Goal: Task Accomplishment & Management: Use online tool/utility

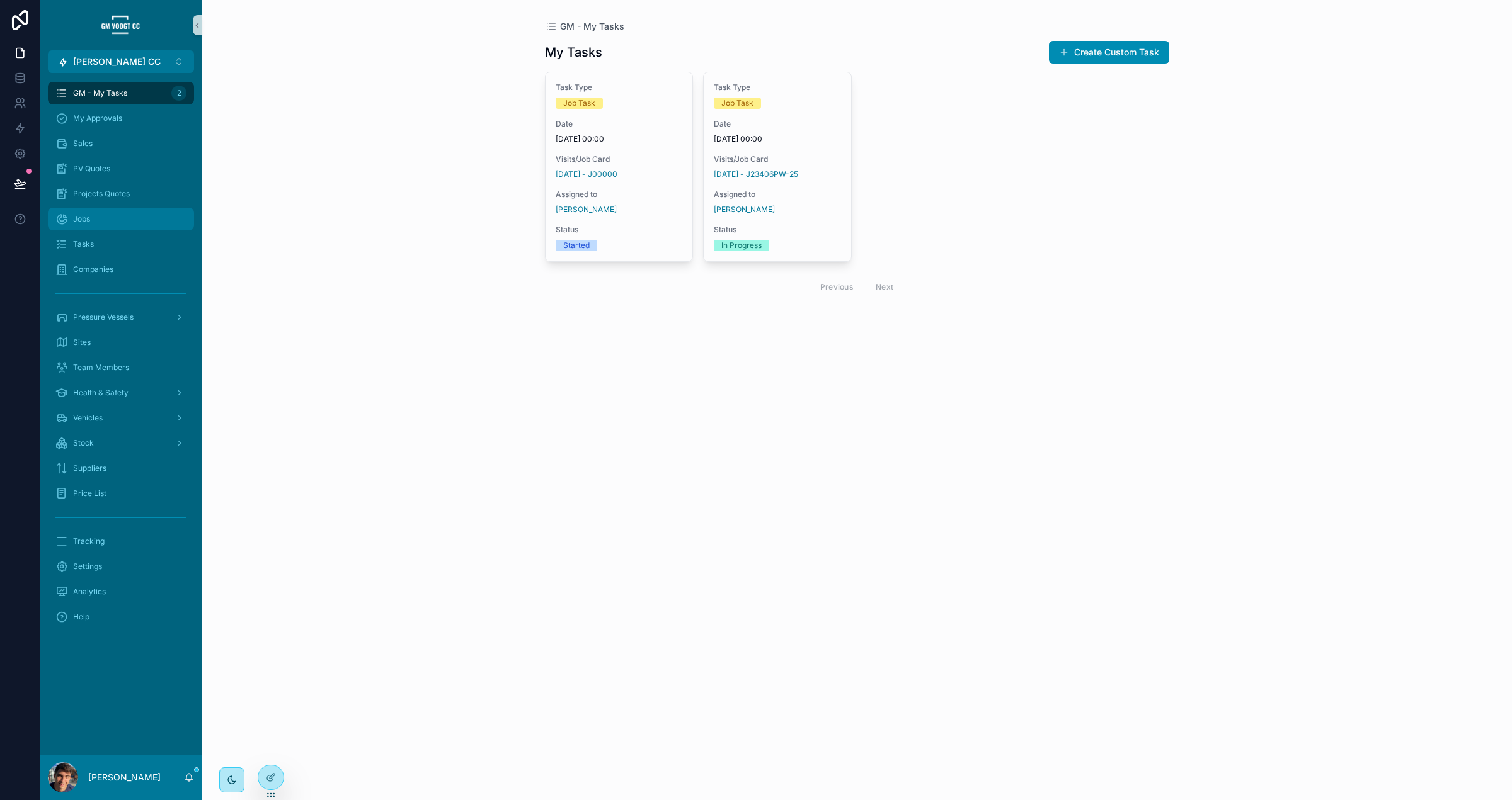
click at [147, 223] on div "Jobs" at bounding box center [120, 219] width 131 height 20
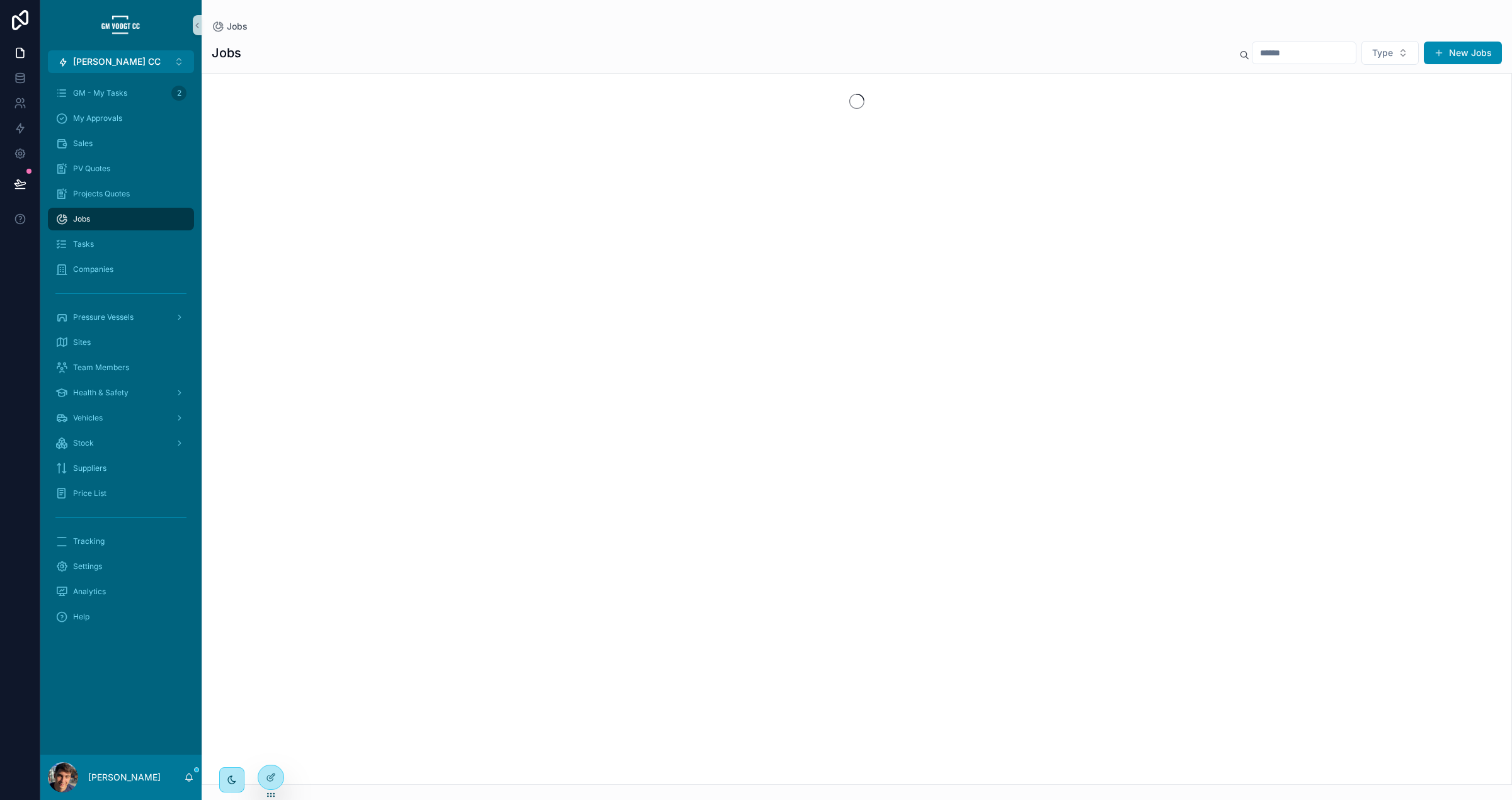
click at [1295, 48] on input "scrollable content" at bounding box center [1303, 53] width 103 height 18
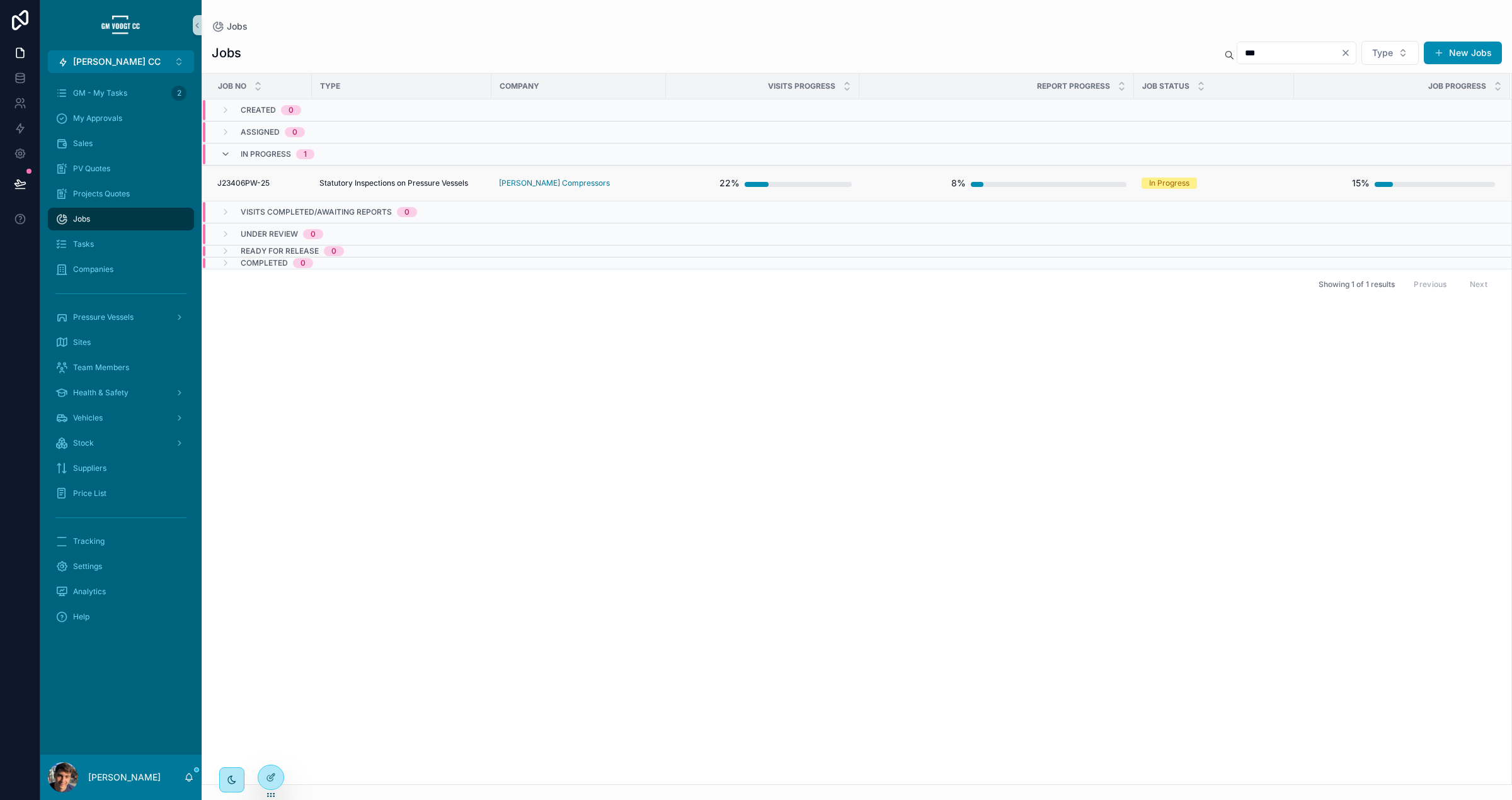
type input "***"
click at [433, 186] on span "Statutory Inspections on Pressure Vessels" at bounding box center [394, 183] width 149 height 10
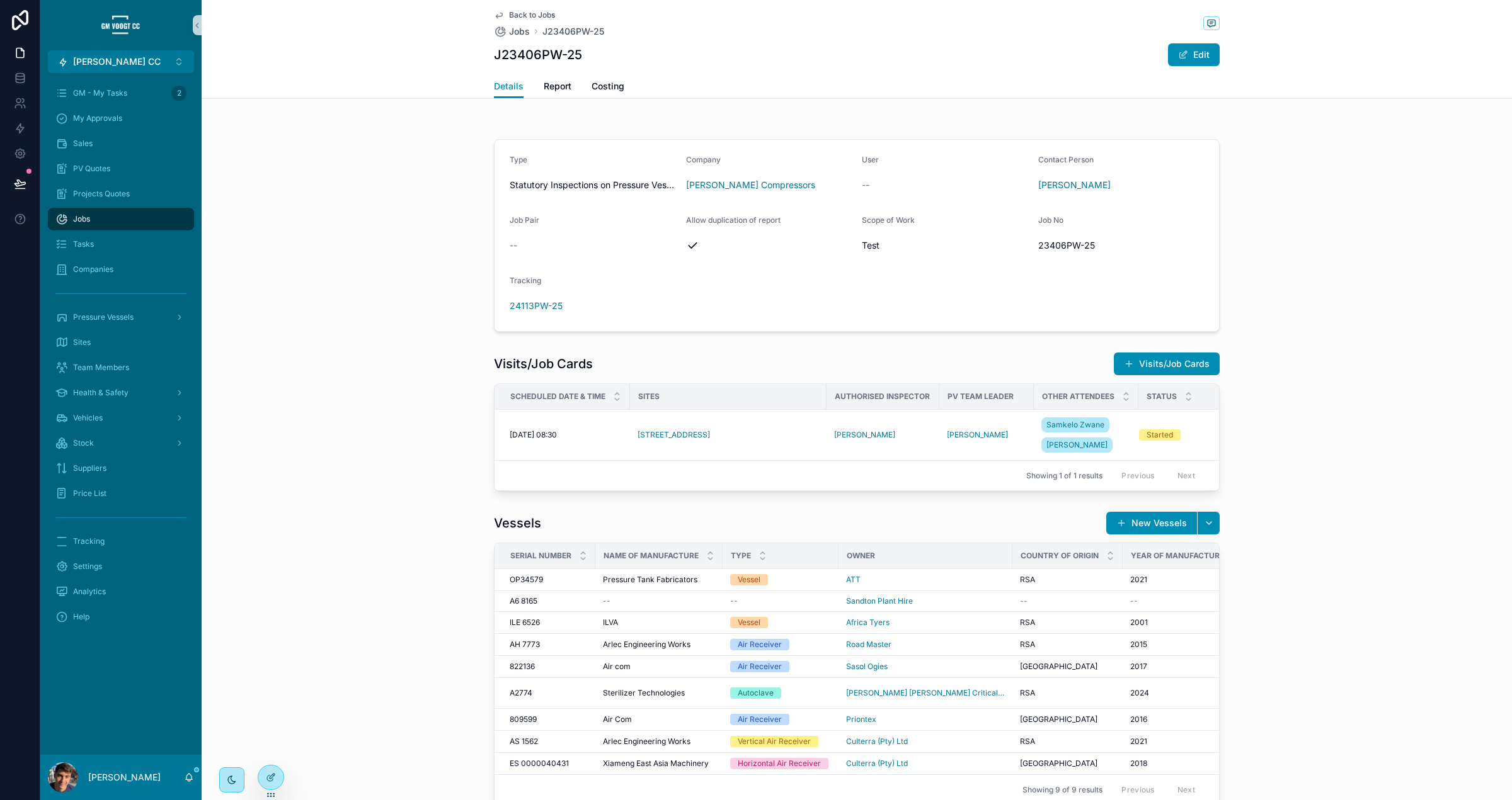
click at [677, 493] on div "Visits/Job Cards Visits/Job Cards Scheduled Date & Time Sites Authorised Inspec…" at bounding box center [857, 421] width 1310 height 149
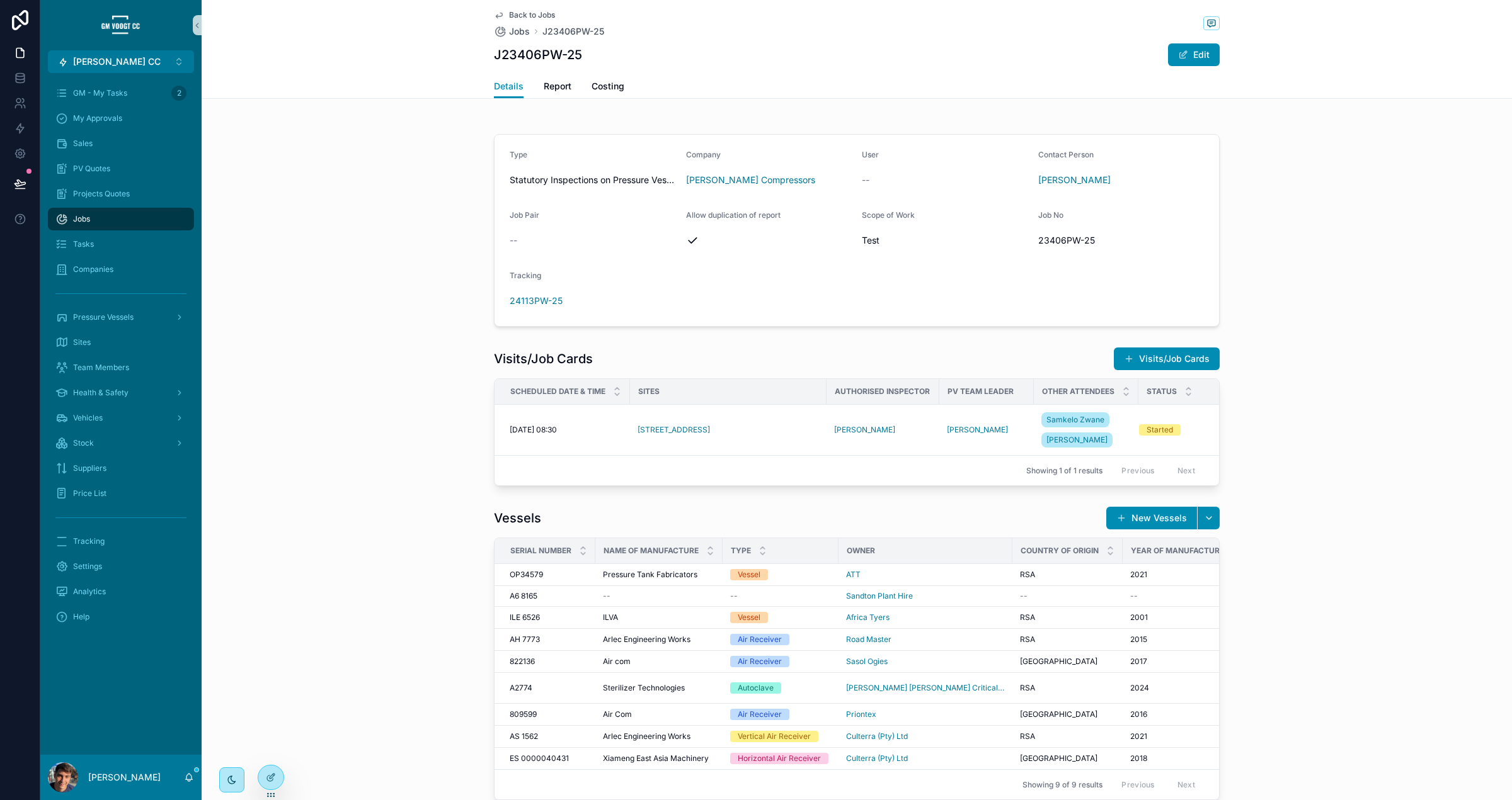
scroll to position [8, 0]
click at [560, 92] on span "Report" at bounding box center [557, 86] width 28 height 12
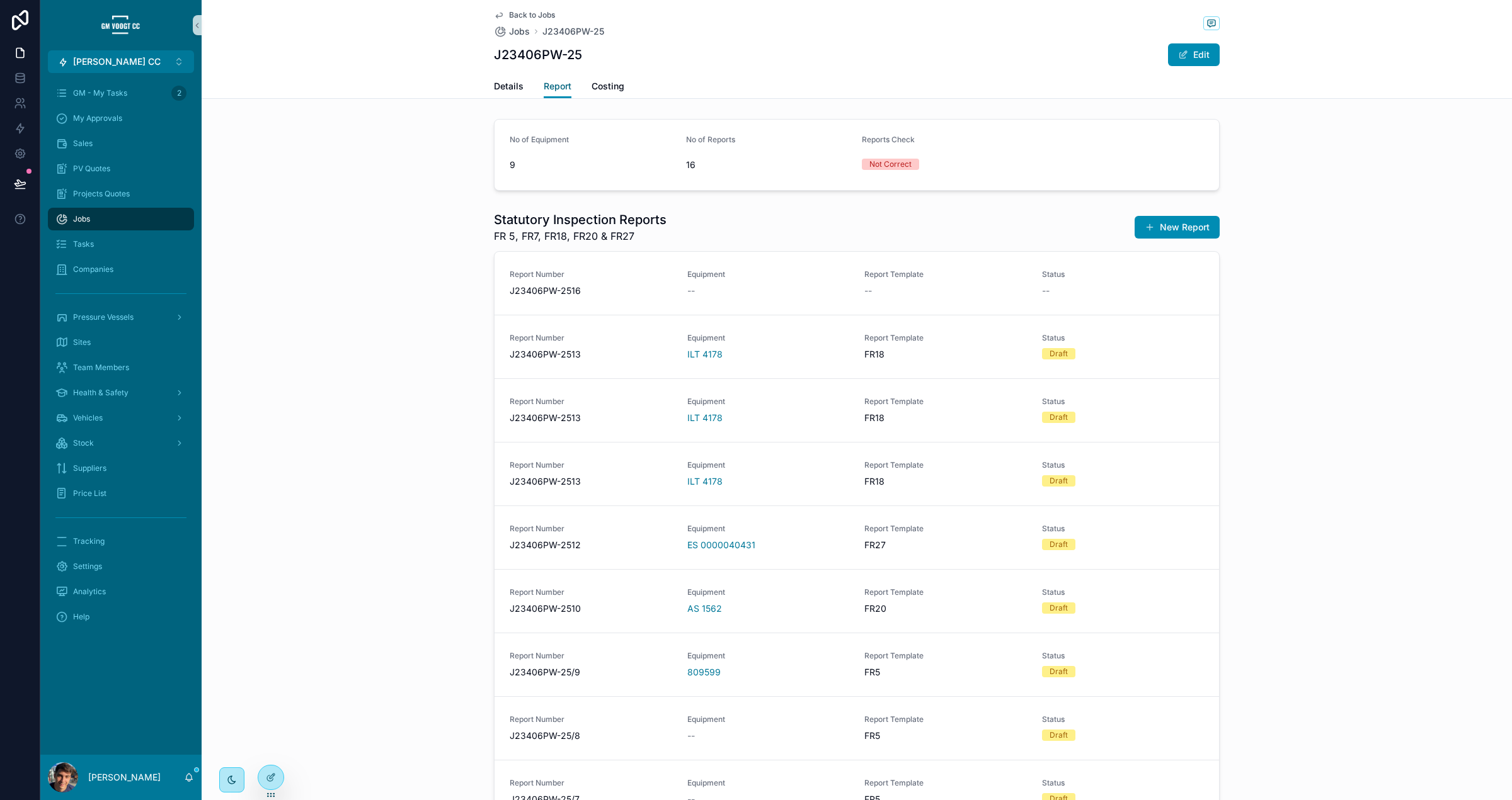
click at [543, 75] on link "Report" at bounding box center [557, 87] width 28 height 24
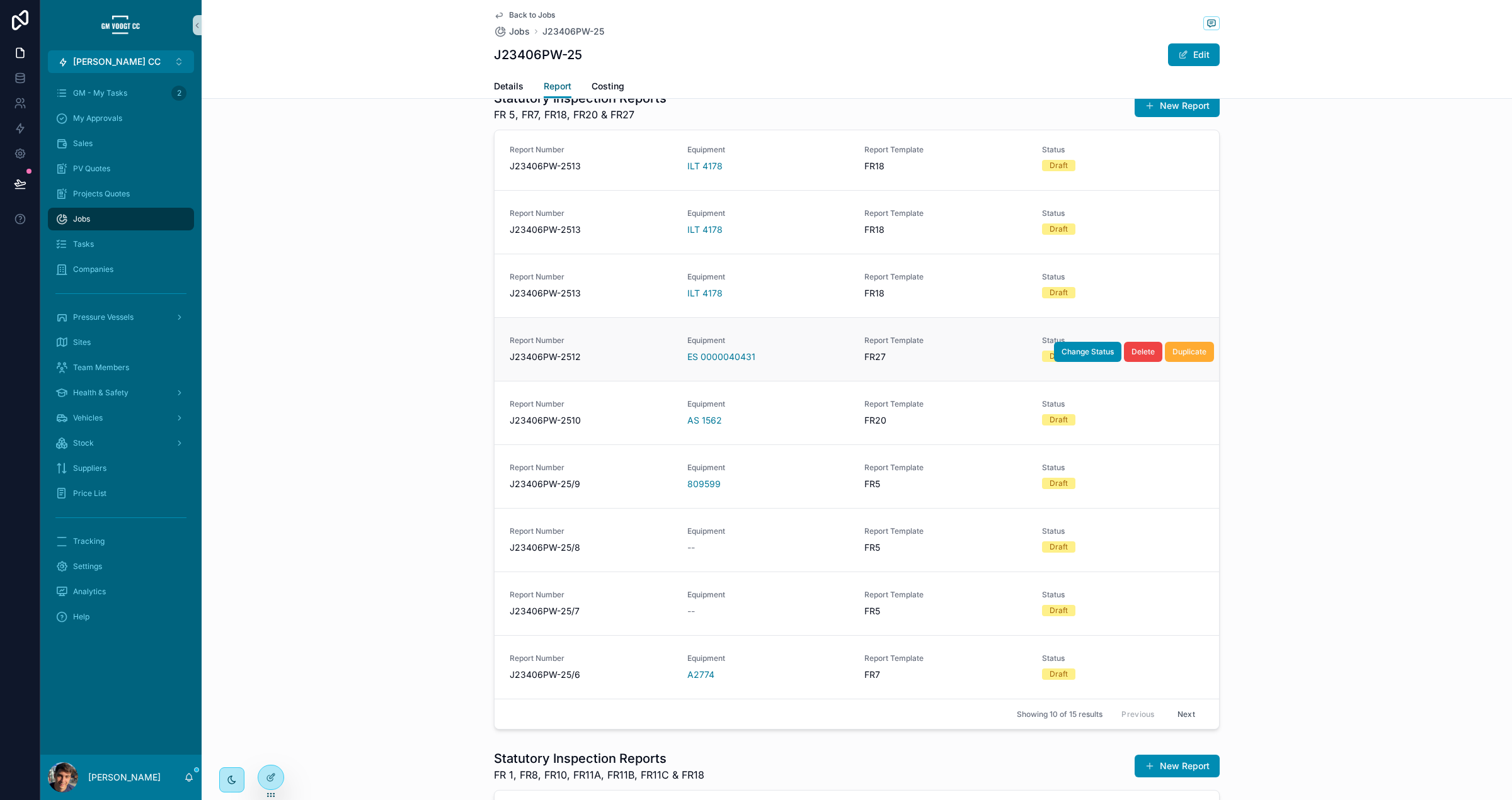
scroll to position [124, 0]
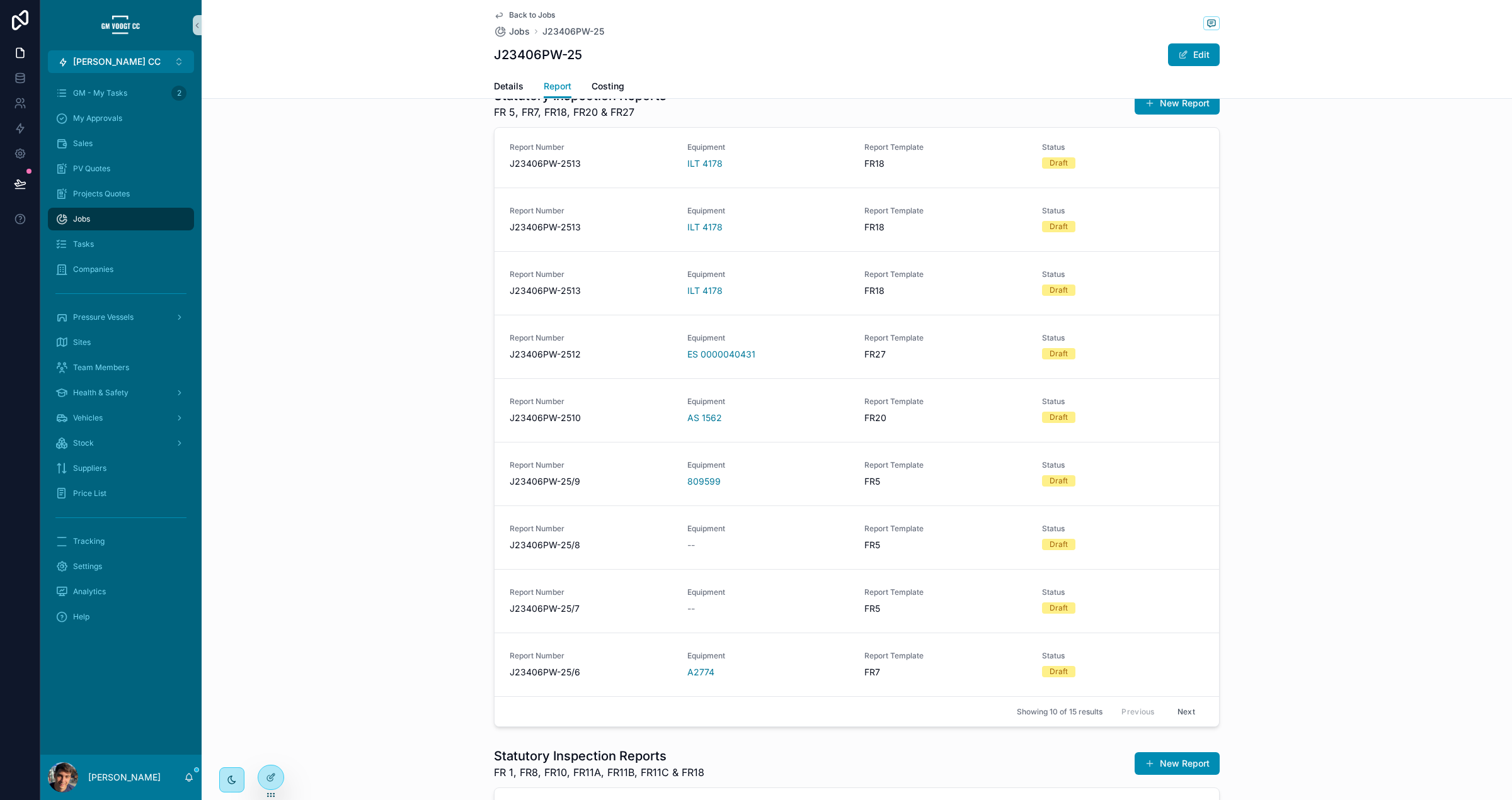
click at [1186, 704] on button "Next" at bounding box center [1185, 712] width 35 height 19
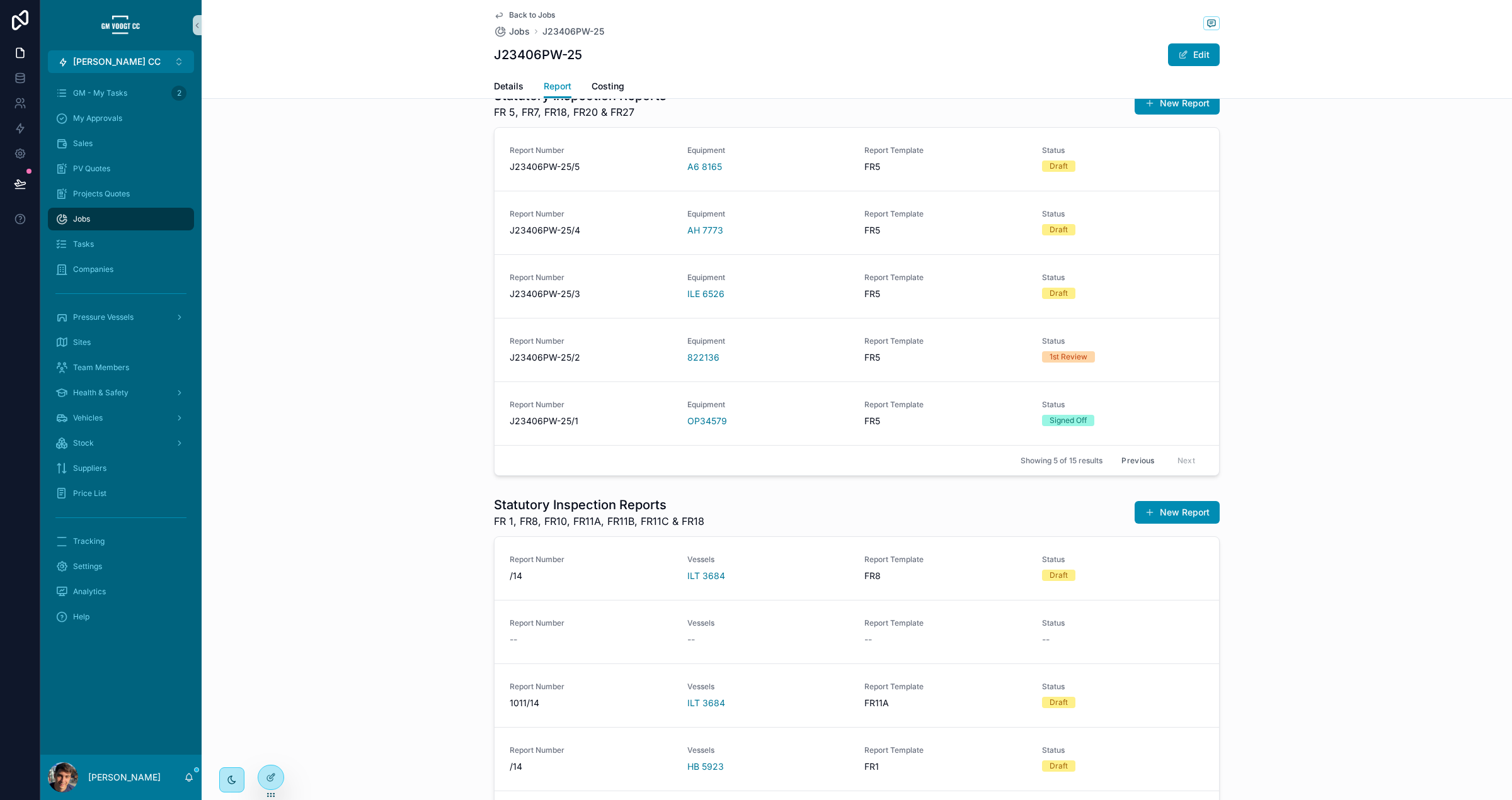
click at [1136, 455] on button "Previous" at bounding box center [1137, 460] width 50 height 19
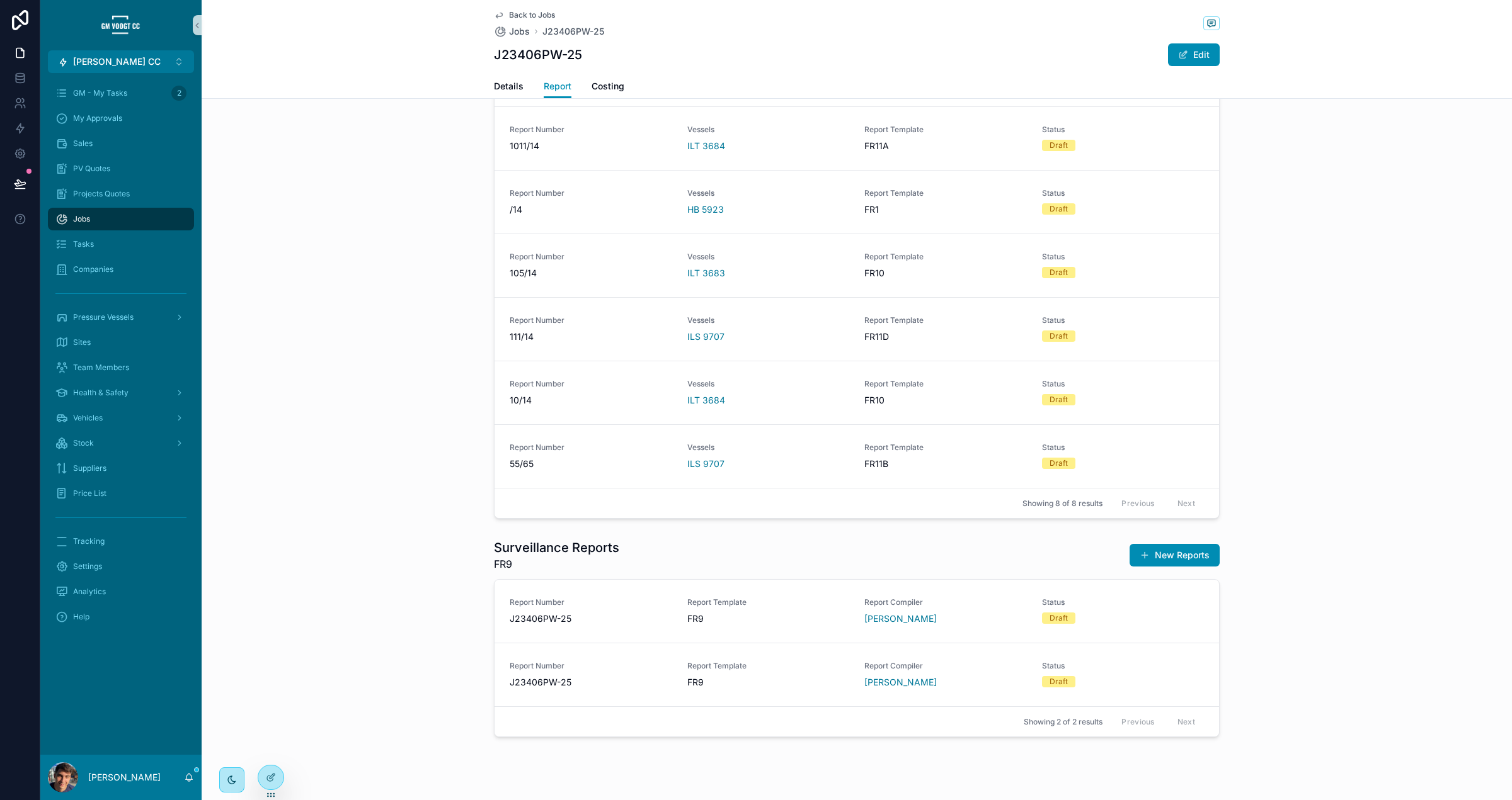
scroll to position [955, 0]
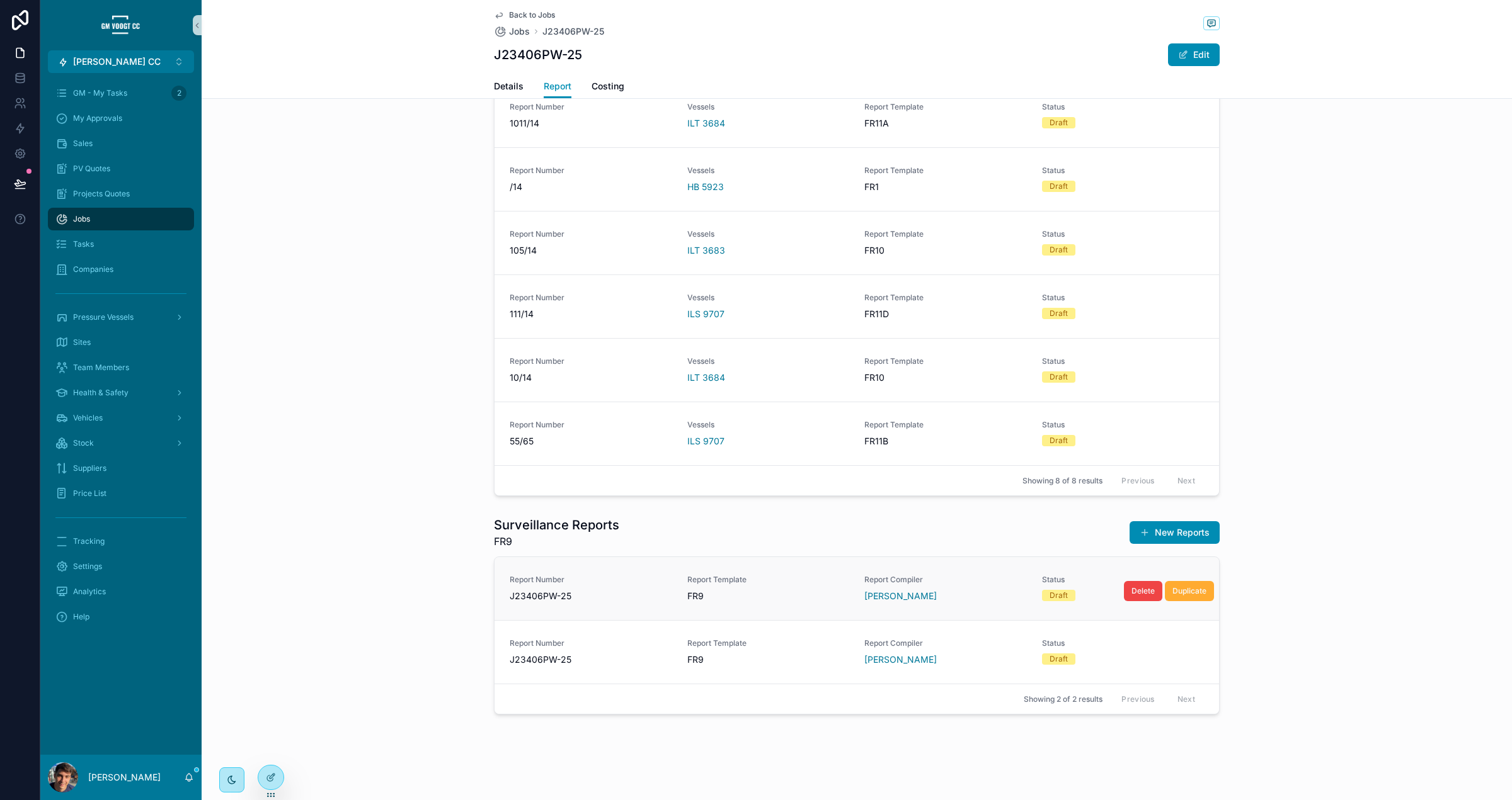
click at [968, 591] on div "[PERSON_NAME]" at bounding box center [945, 596] width 162 height 12
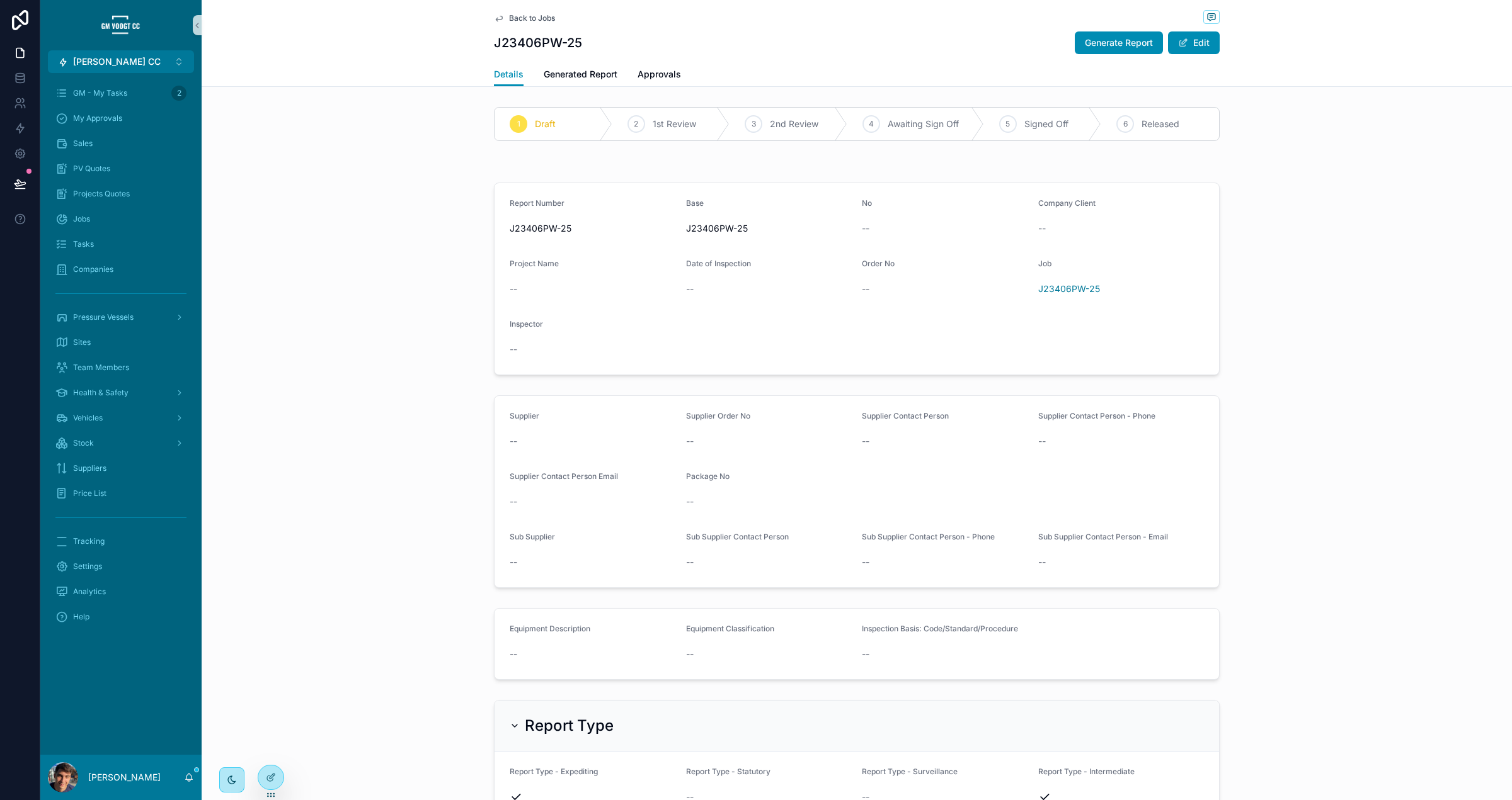
click at [546, 19] on span "Back to Jobs" at bounding box center [532, 18] width 46 height 10
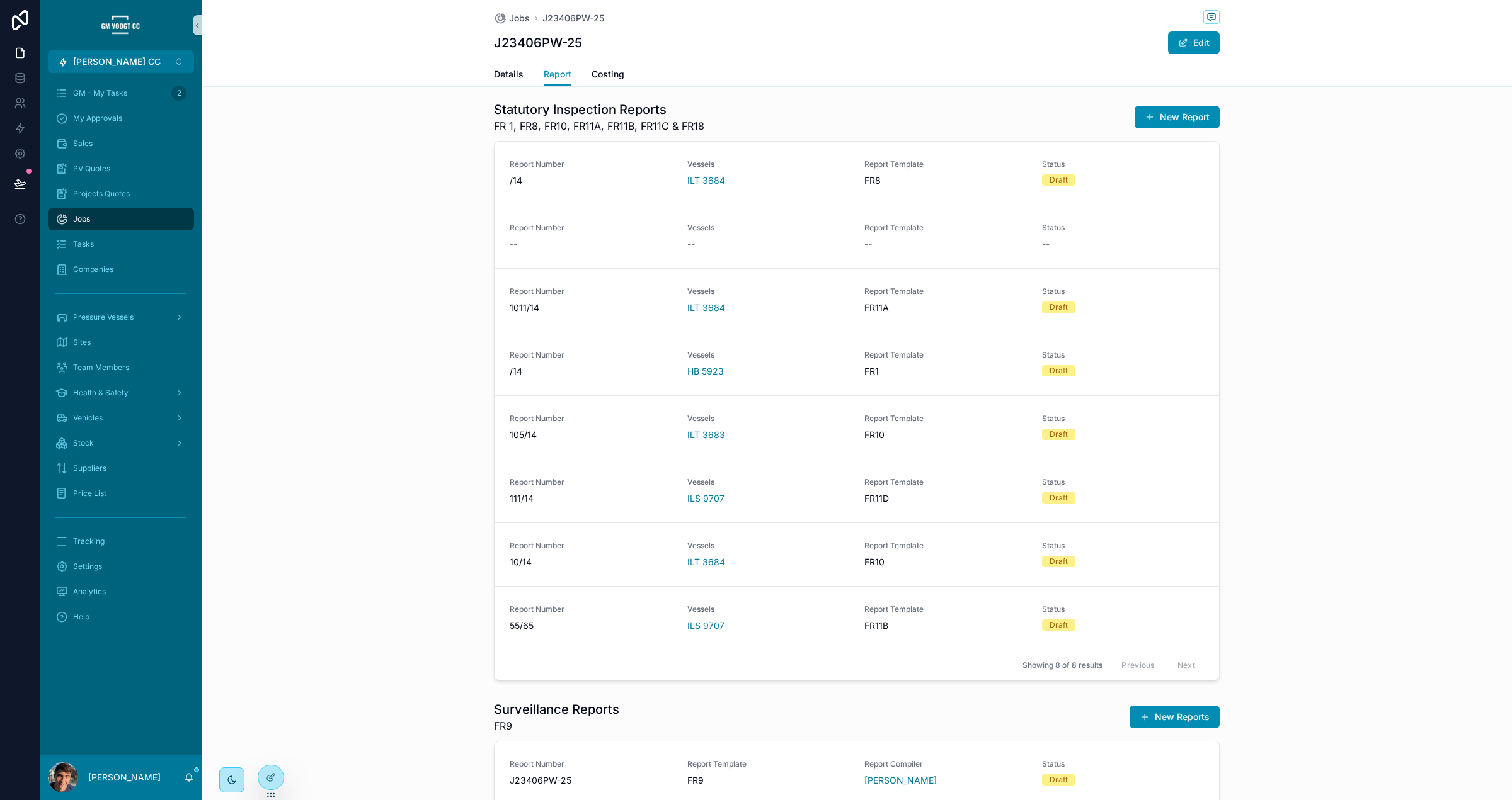
scroll to position [944, 0]
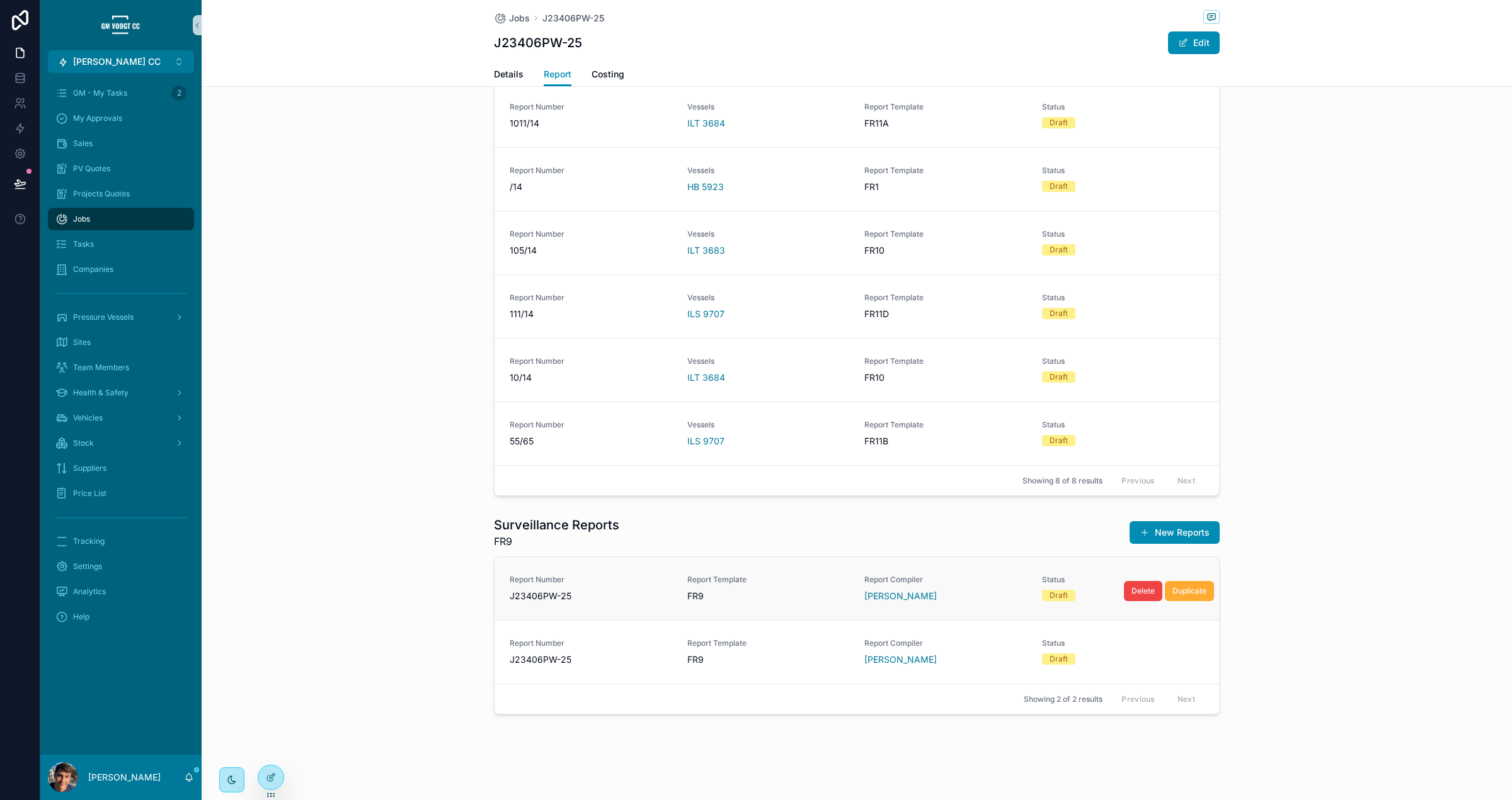
click at [973, 593] on div "[PERSON_NAME]" at bounding box center [945, 596] width 162 height 12
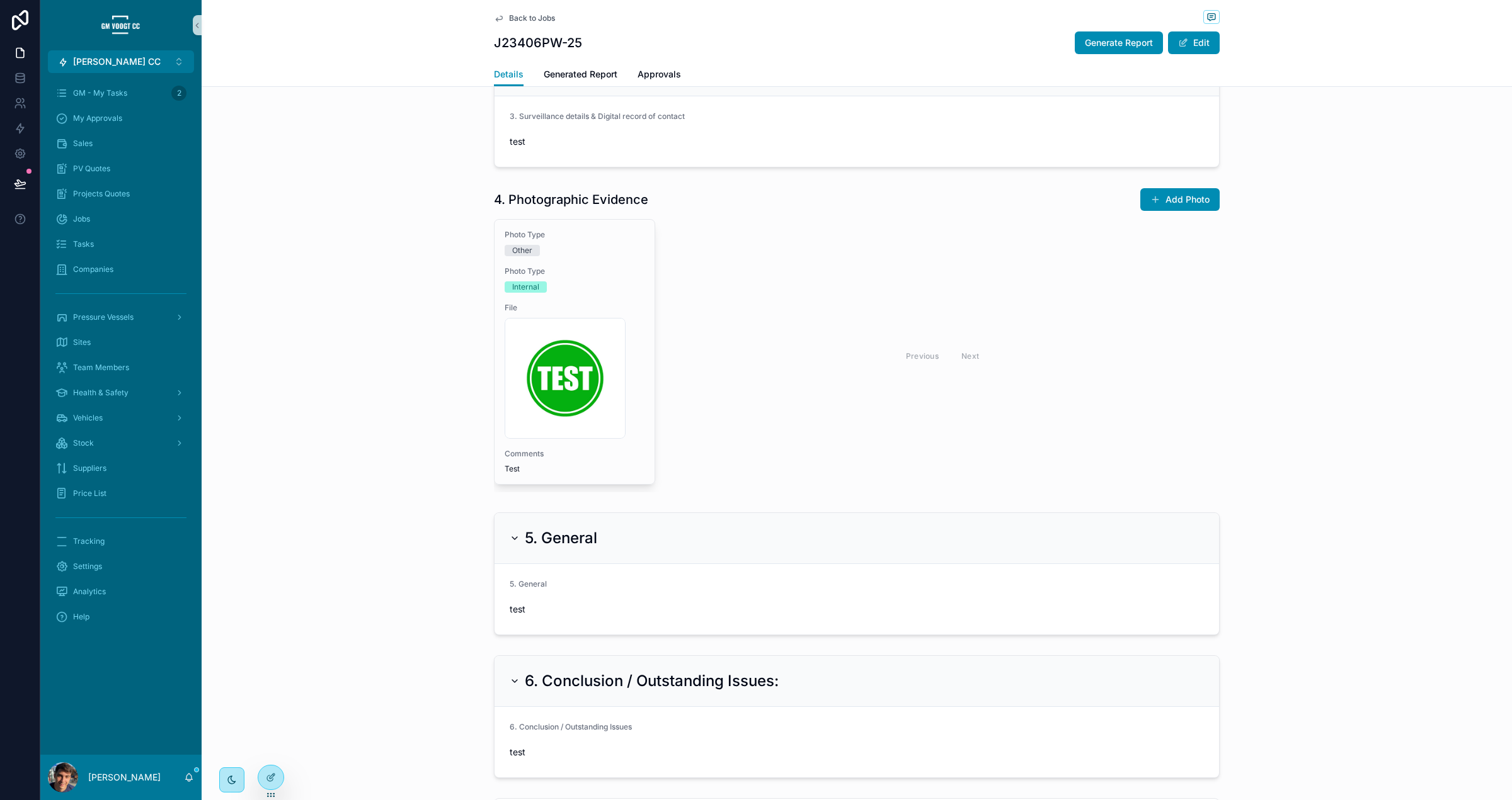
scroll to position [1881, 0]
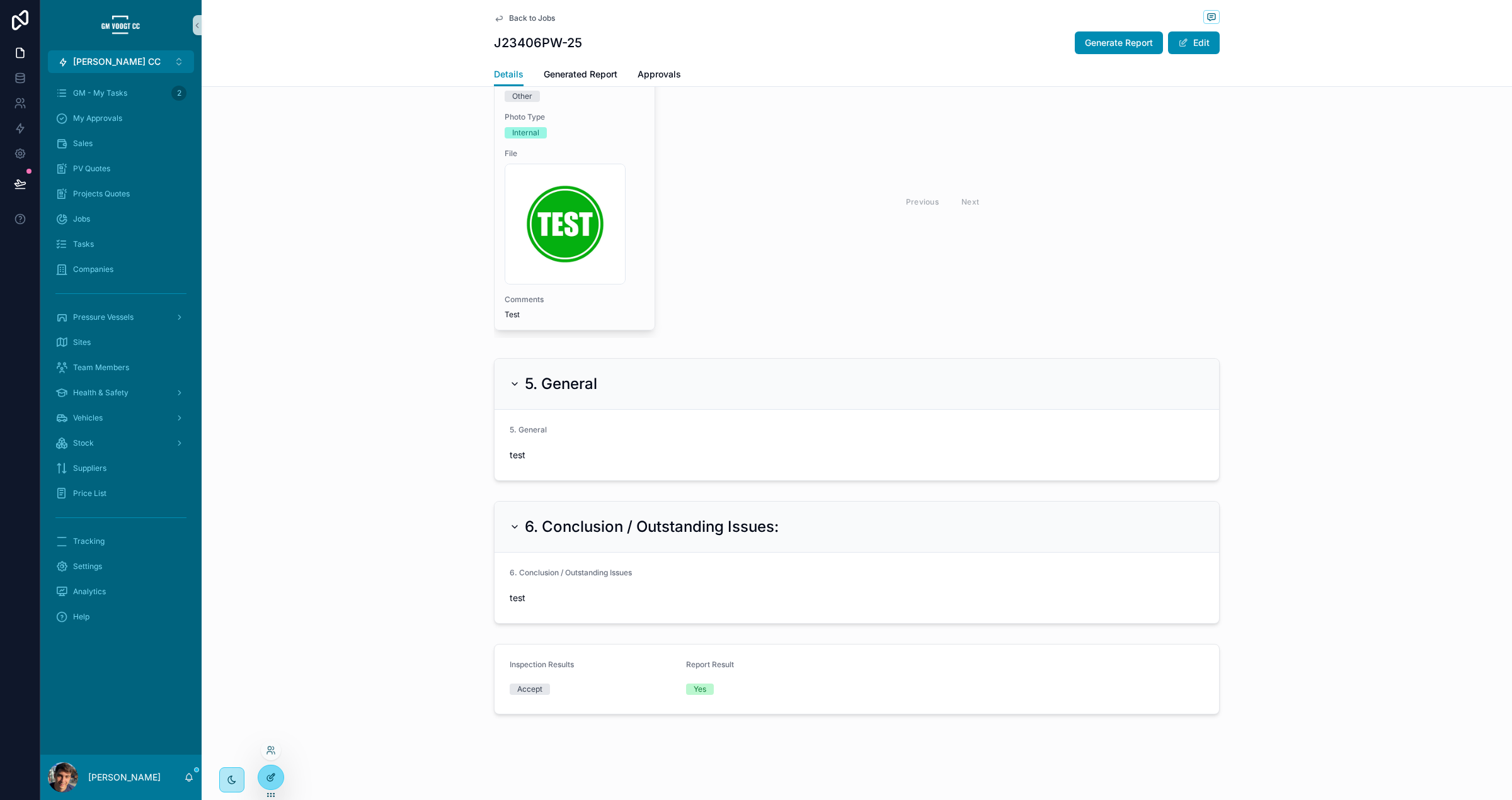
click at [266, 774] on icon at bounding box center [270, 777] width 10 height 10
click at [591, 74] on span "Generated Report" at bounding box center [580, 74] width 74 height 12
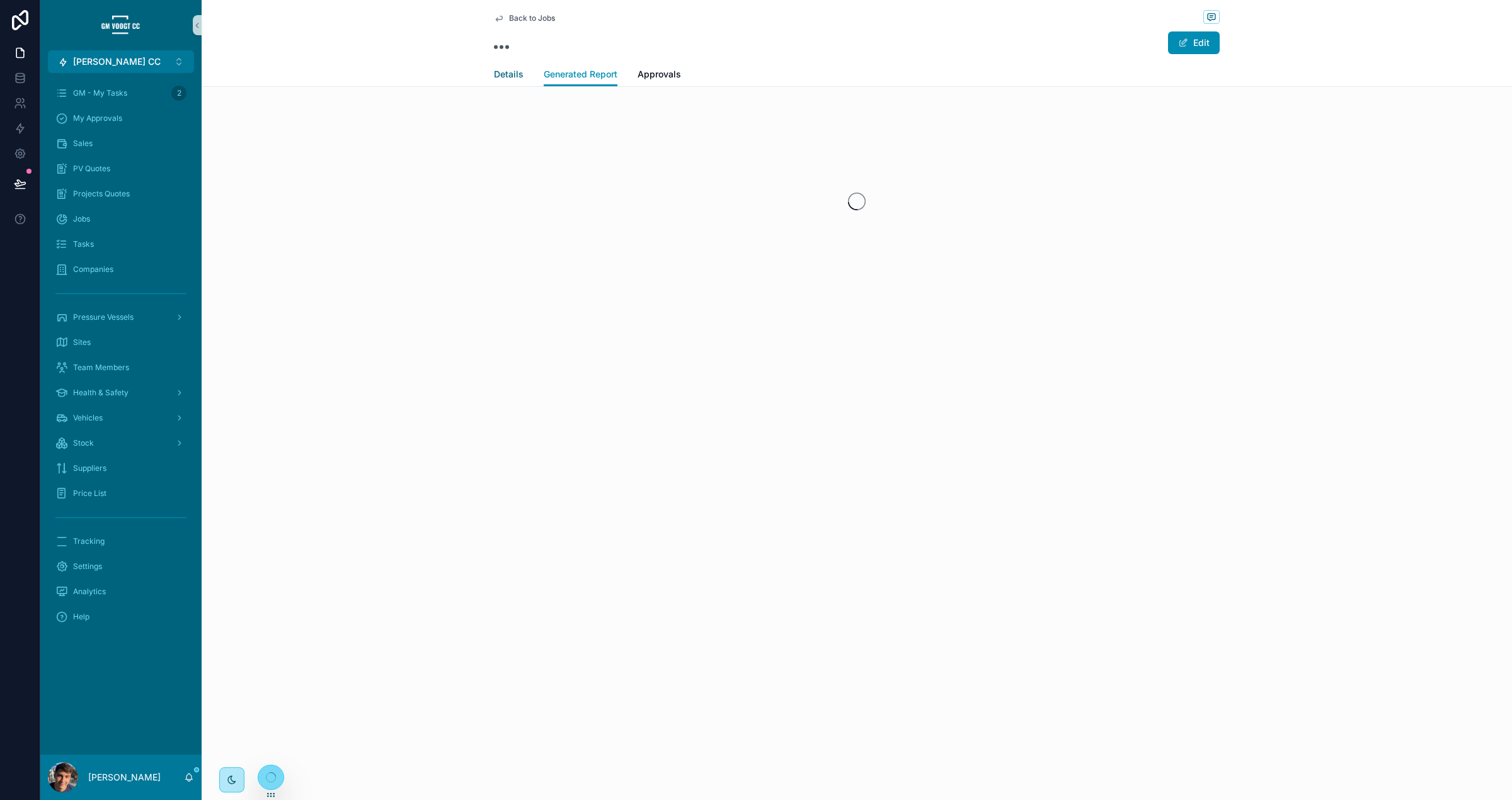
click at [506, 77] on span "Details" at bounding box center [508, 74] width 29 height 12
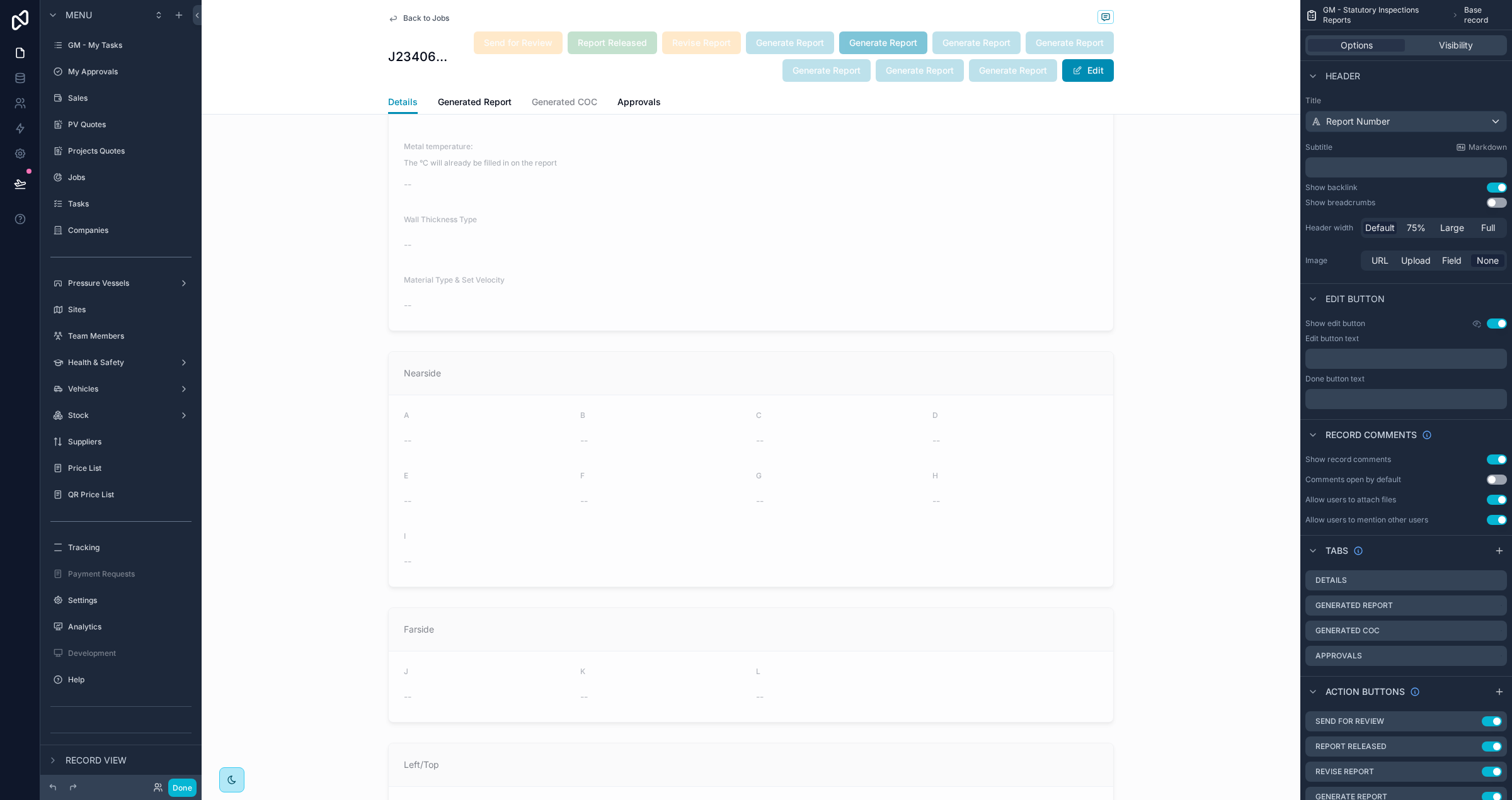
scroll to position [696, 0]
